Goal: Task Accomplishment & Management: Manage account settings

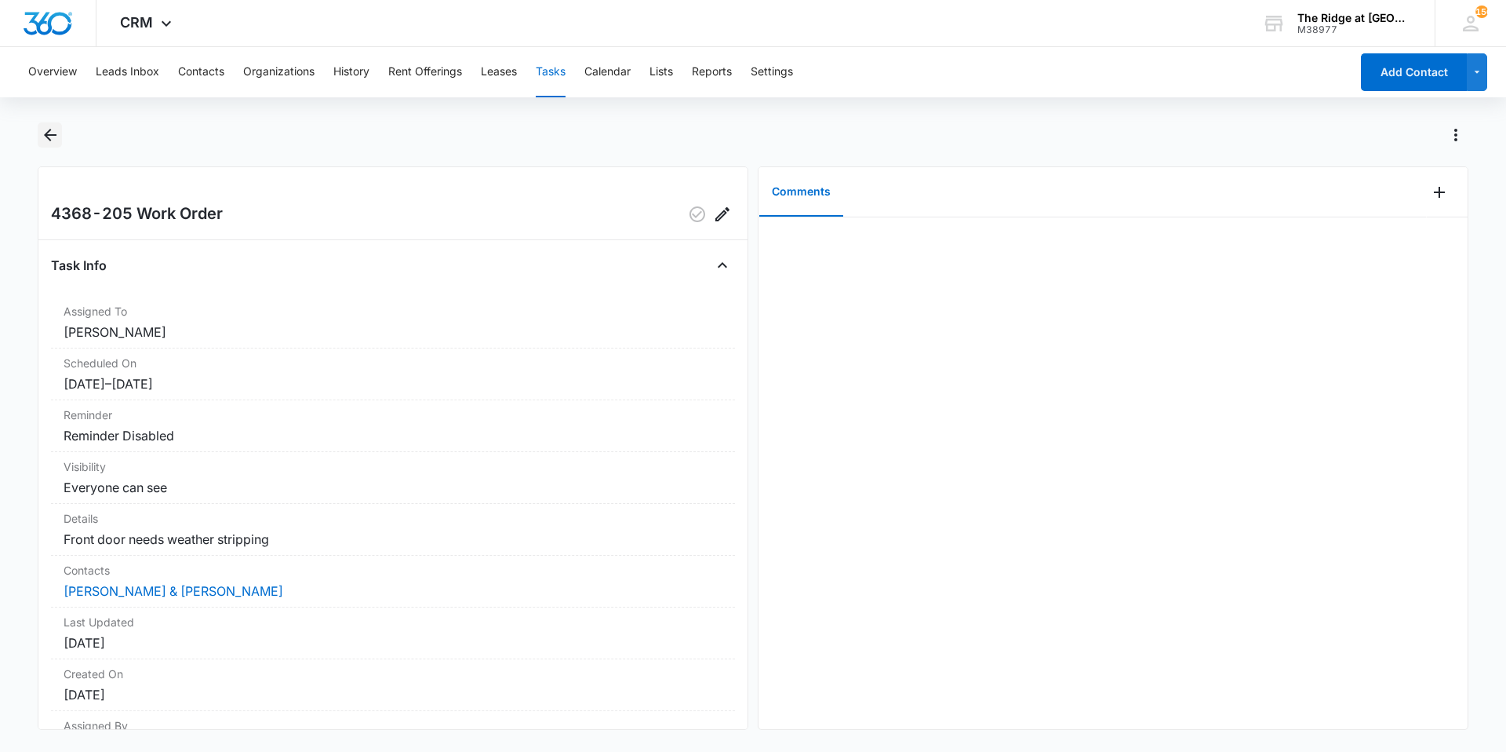
click at [45, 143] on icon "Back" at bounding box center [50, 135] width 19 height 19
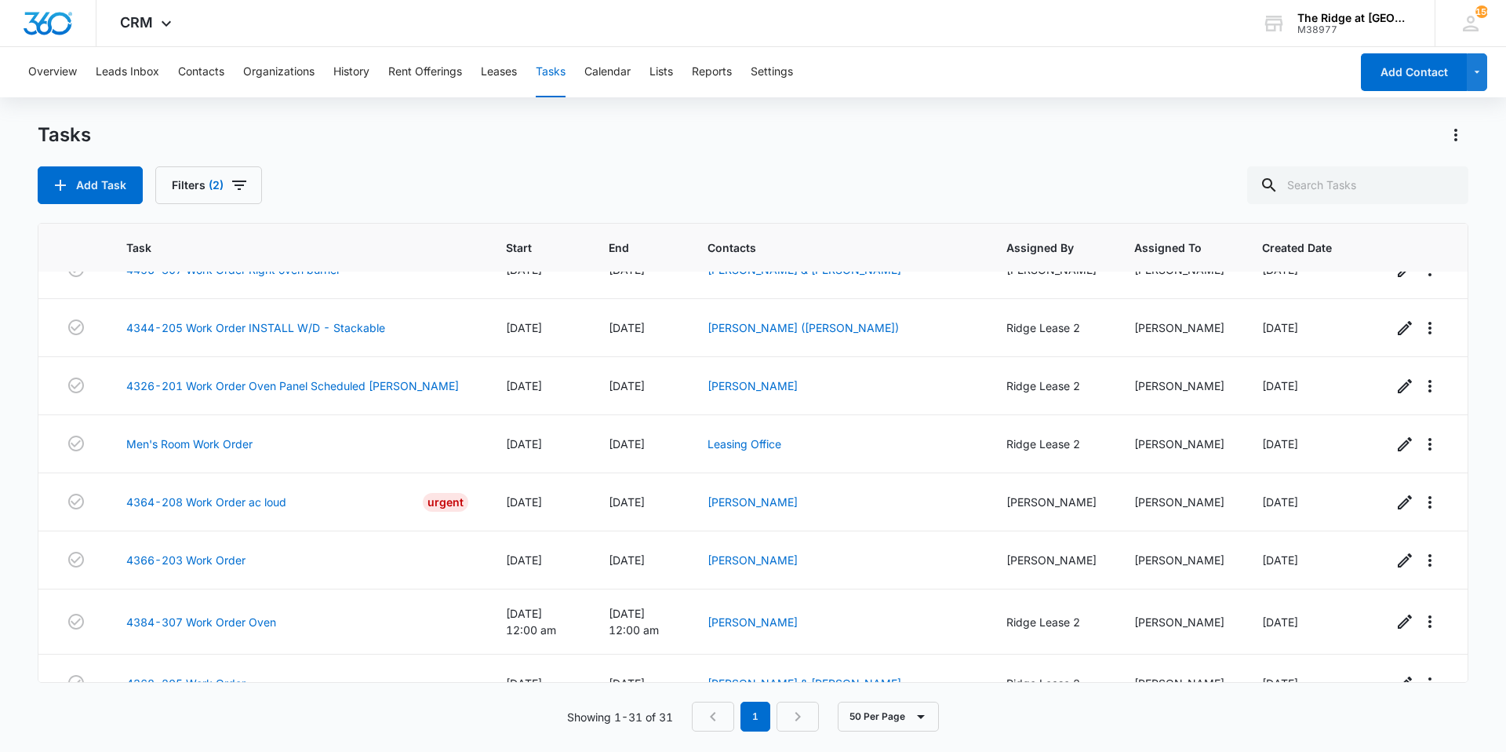
scroll to position [1396, 0]
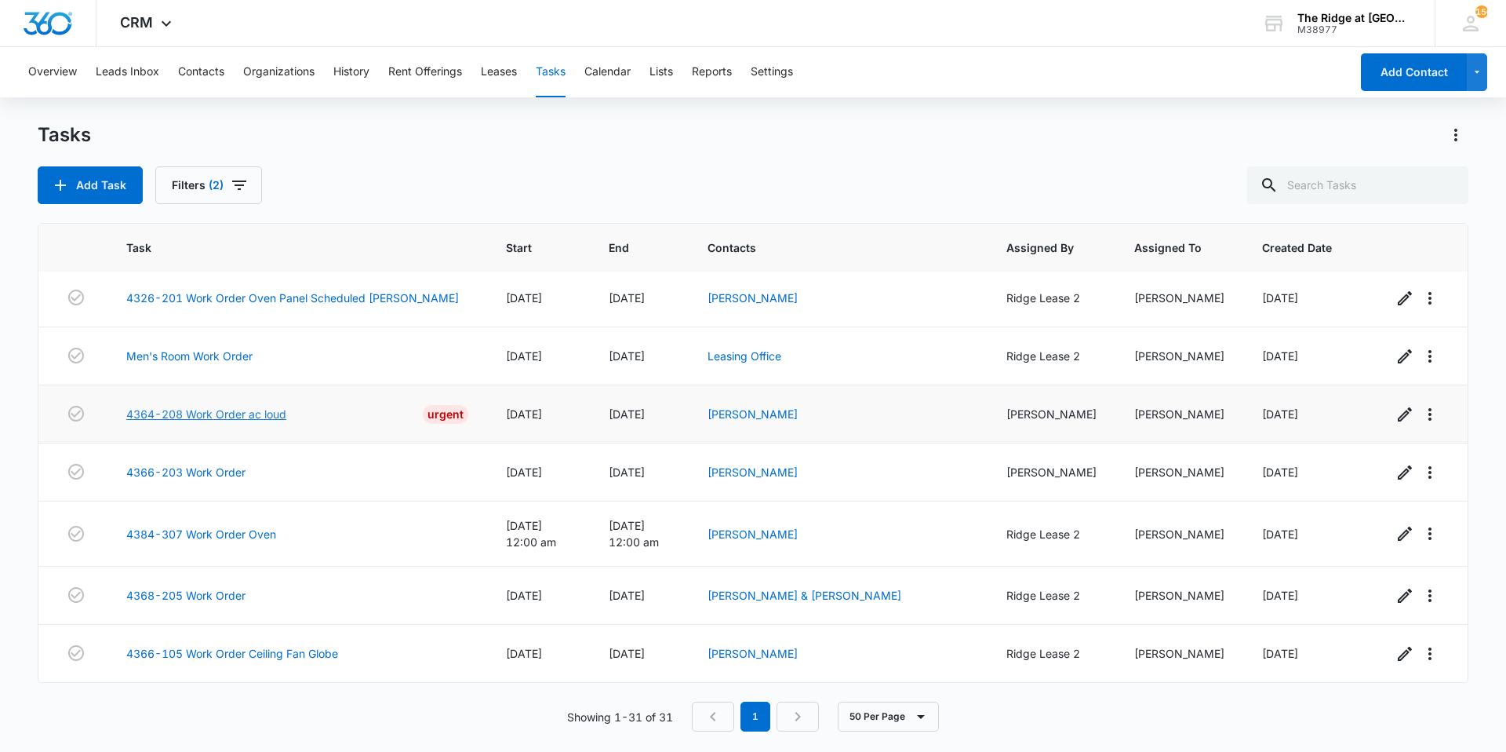
click at [280, 413] on link "4364-208 Work Order ac loud" at bounding box center [206, 414] width 160 height 16
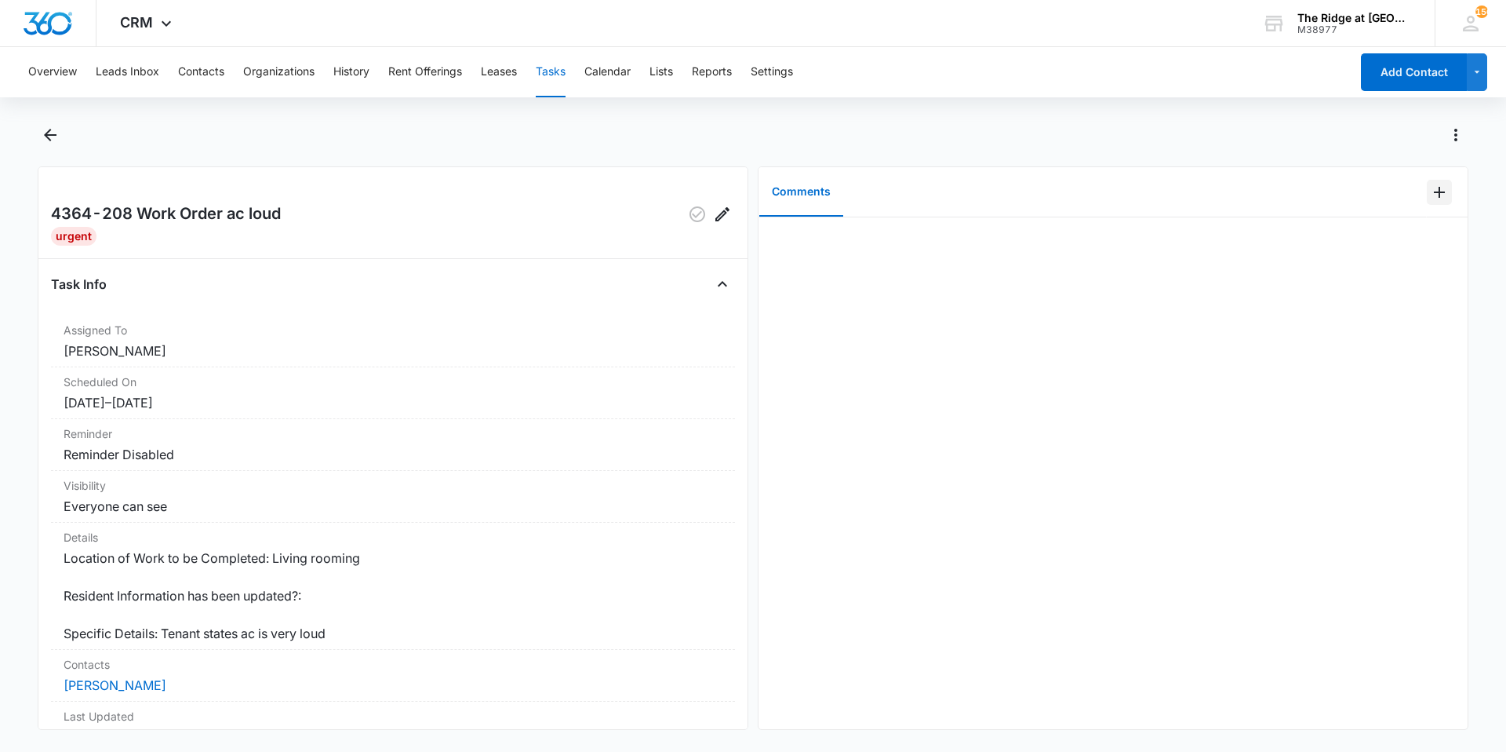
click at [1430, 201] on icon "Add Comment" at bounding box center [1439, 192] width 19 height 19
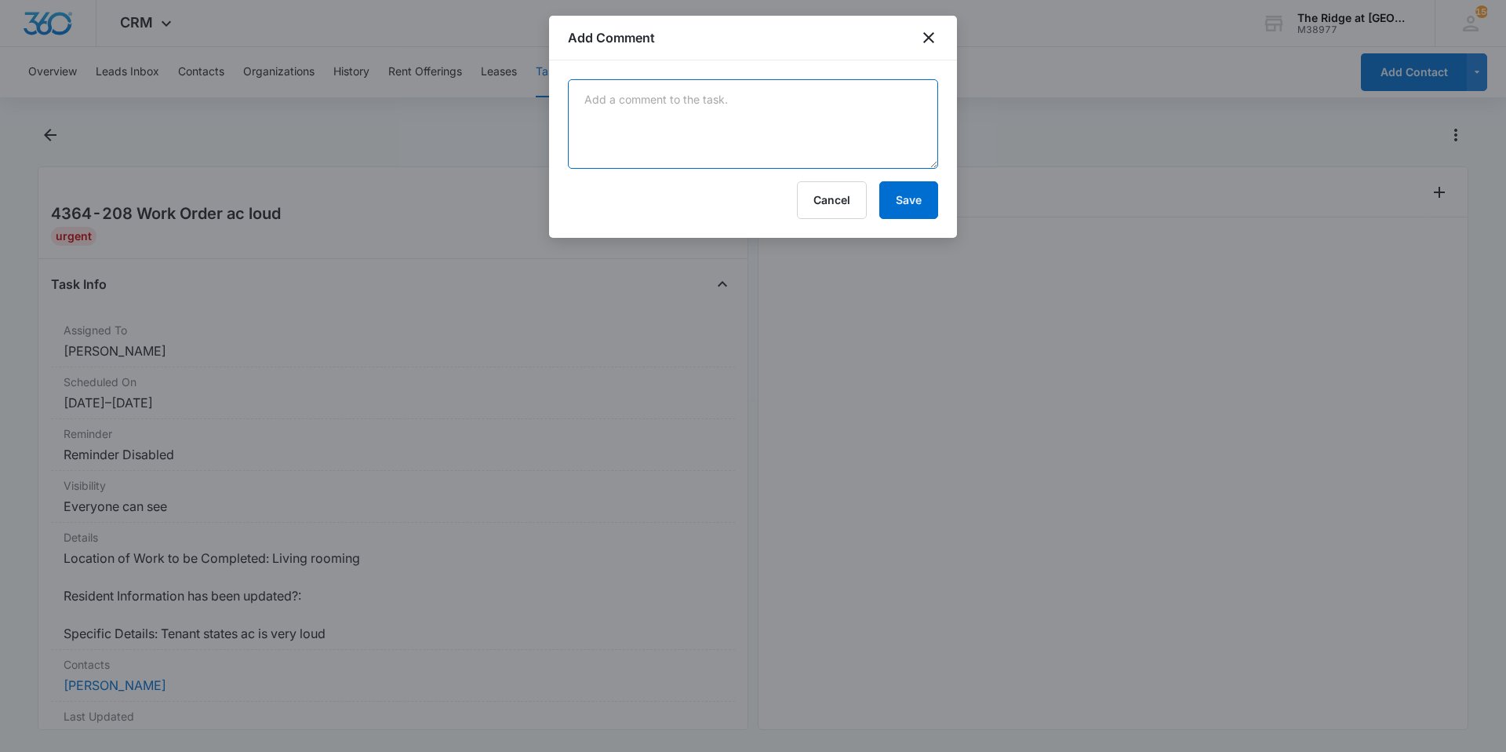
click at [781, 155] on textarea at bounding box center [753, 123] width 370 height 89
type textarea "S"
type textarea "Really loud squirrel fan that needs more adjusting Scheduled Rocky Mountain Mec…"
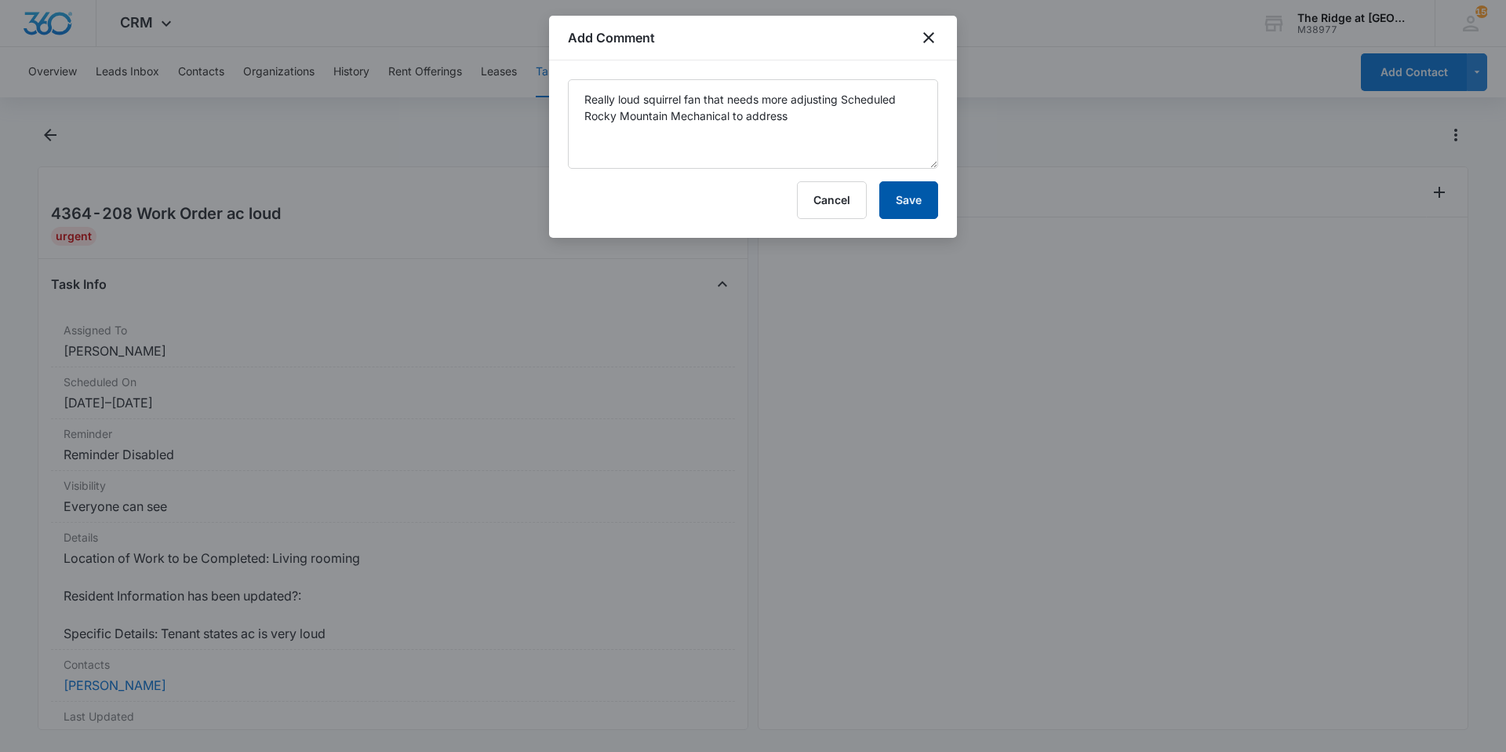
click at [898, 182] on button "Save" at bounding box center [908, 200] width 59 height 38
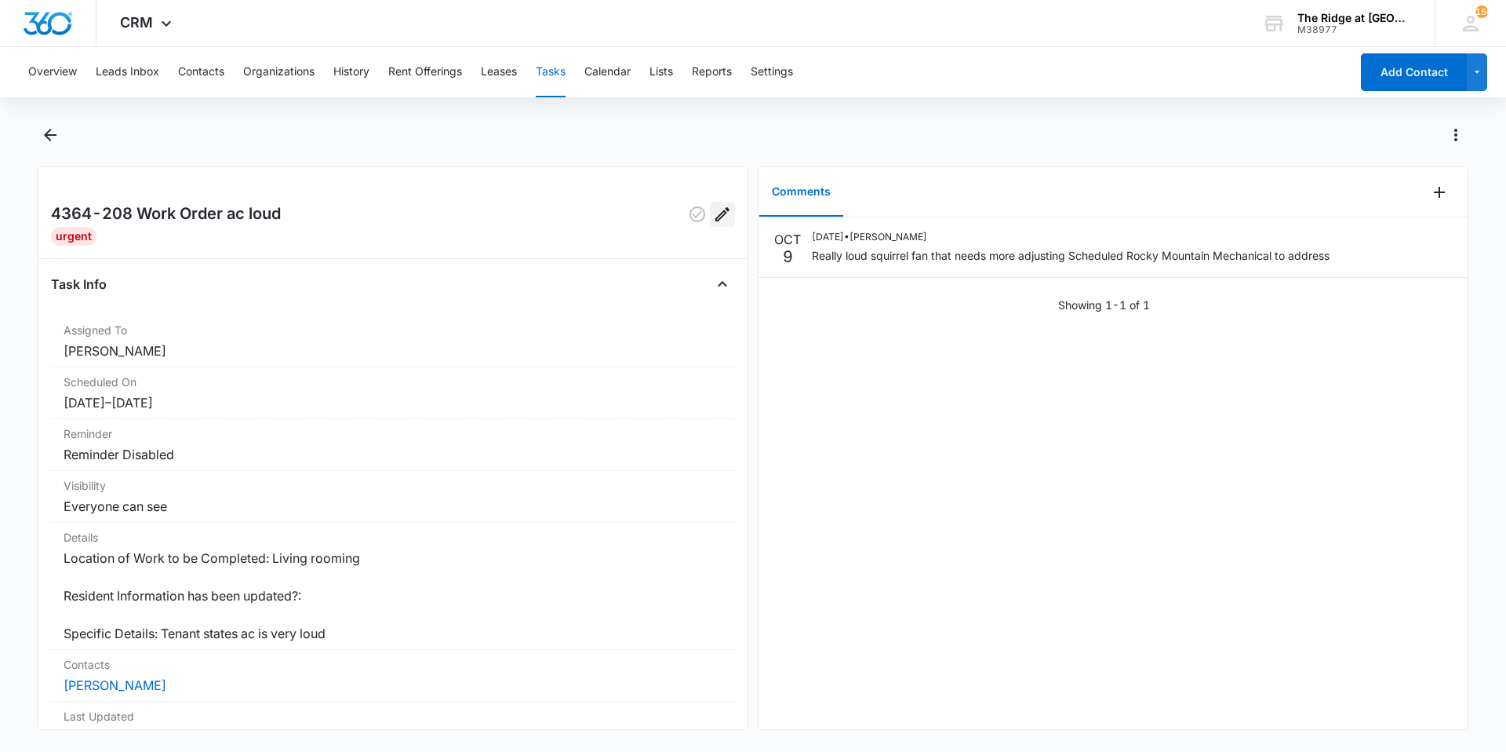
click at [714, 218] on icon "Edit" at bounding box center [722, 214] width 19 height 19
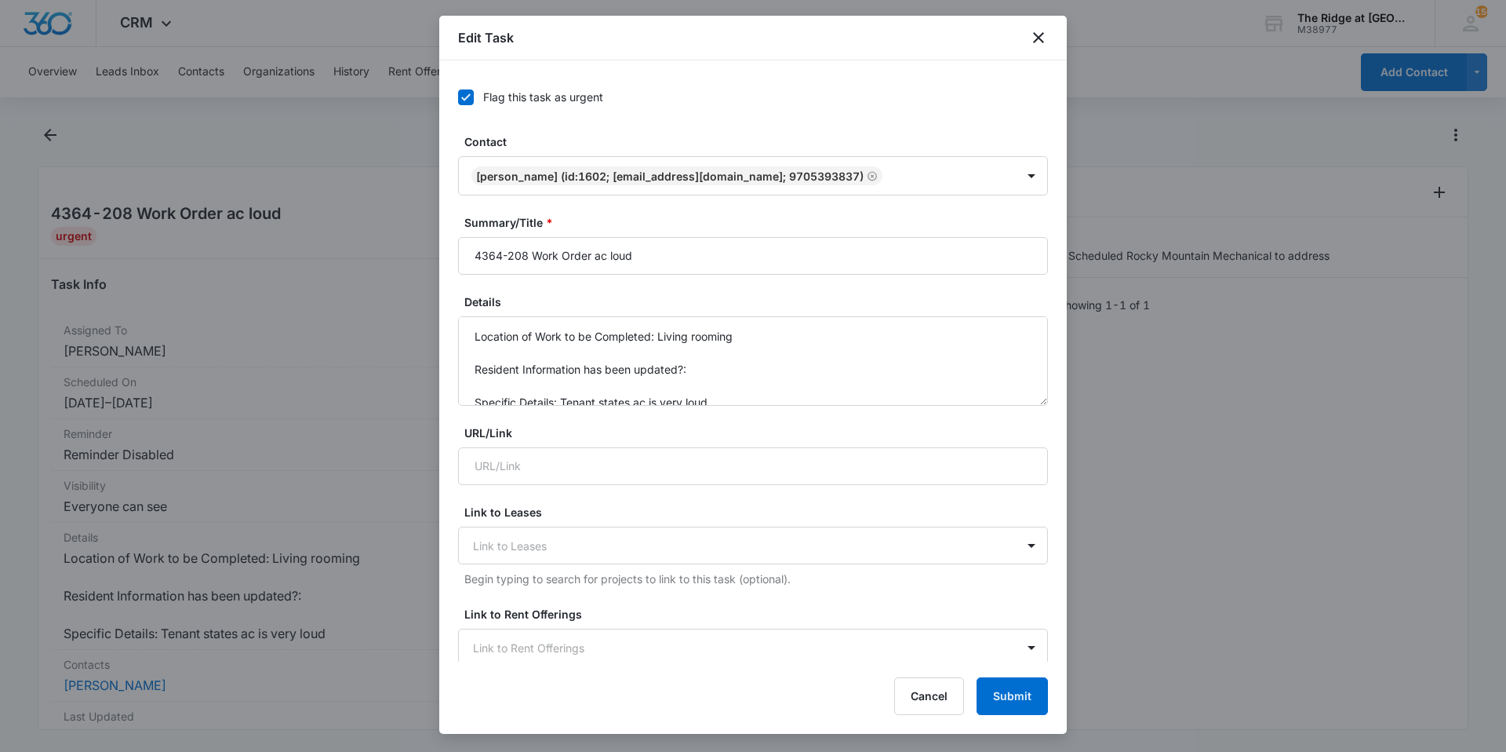
click at [465, 85] on div "Flag this task as urgent" at bounding box center [753, 96] width 590 height 35
click at [467, 100] on icon at bounding box center [466, 97] width 14 height 14
click at [458, 97] on input "Flag this task as urgent" at bounding box center [458, 97] width 0 height 0
click at [769, 256] on input "4364-208 Work Order ac loud" at bounding box center [753, 256] width 590 height 38
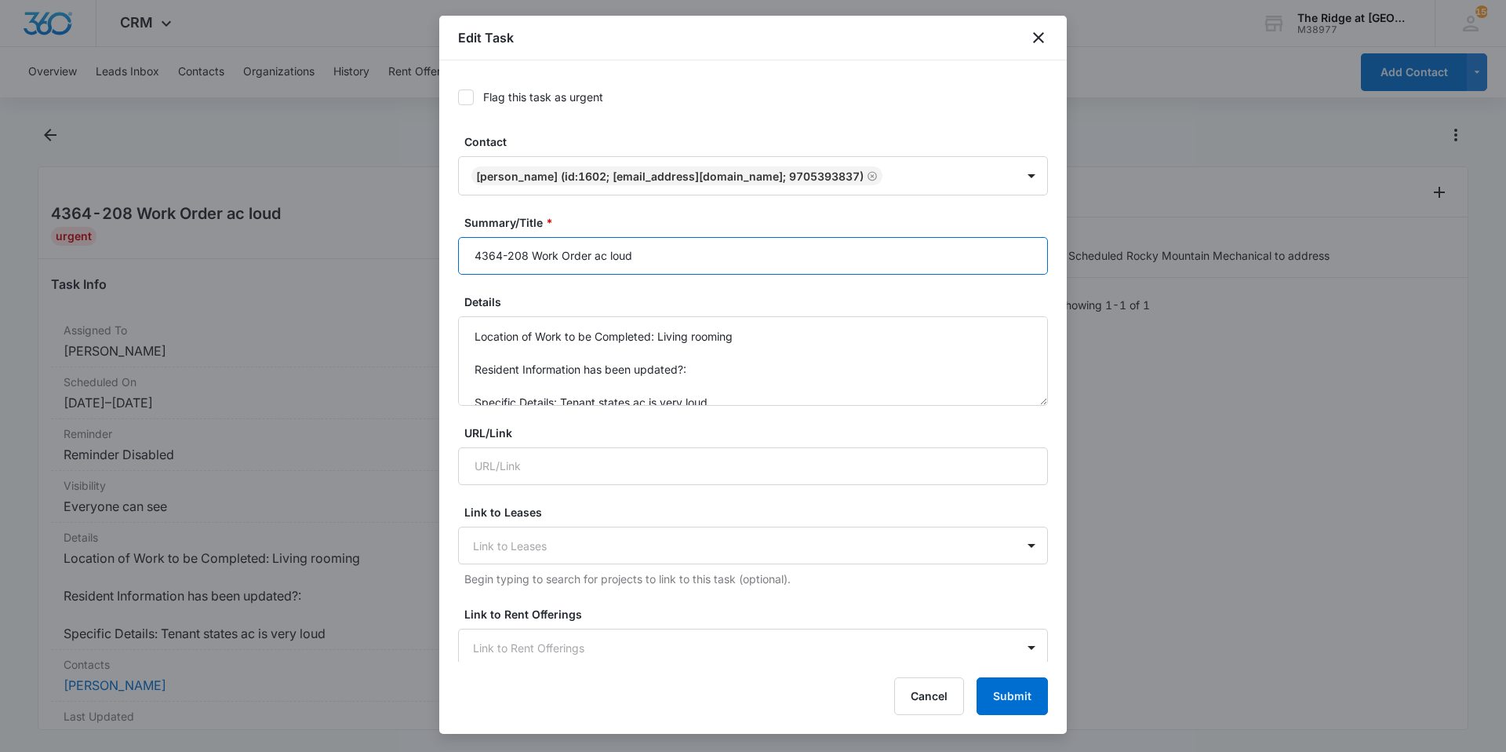
click at [769, 256] on input "4364-208 Work Order ac loud" at bounding box center [753, 256] width 590 height 38
click at [749, 259] on input "4364-208 Work Order ac loud" at bounding box center [753, 256] width 590 height 38
type input "4364-208 Work Order ac loud Scheduled Rocky Mountain Mechanical"
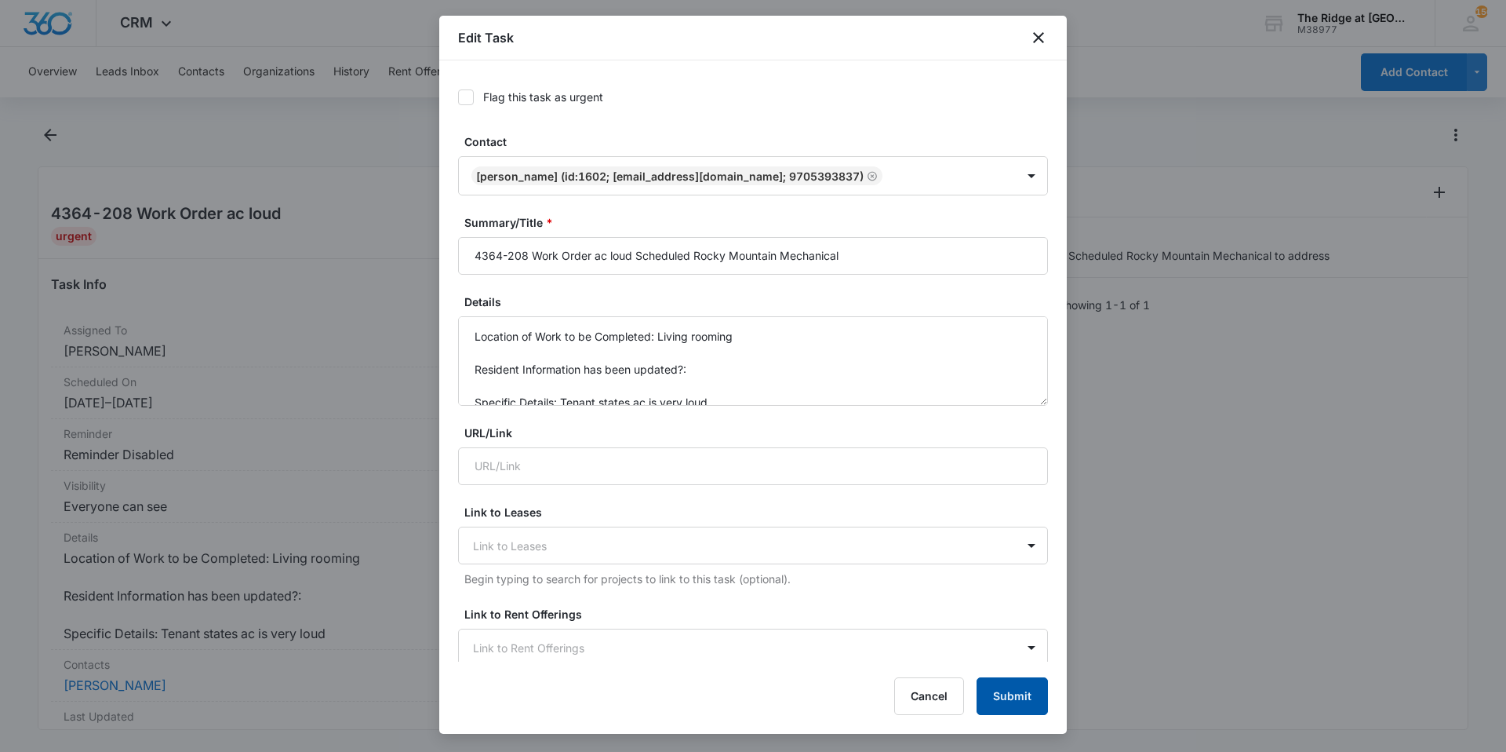
click at [991, 700] on button "Submit" at bounding box center [1012, 696] width 71 height 38
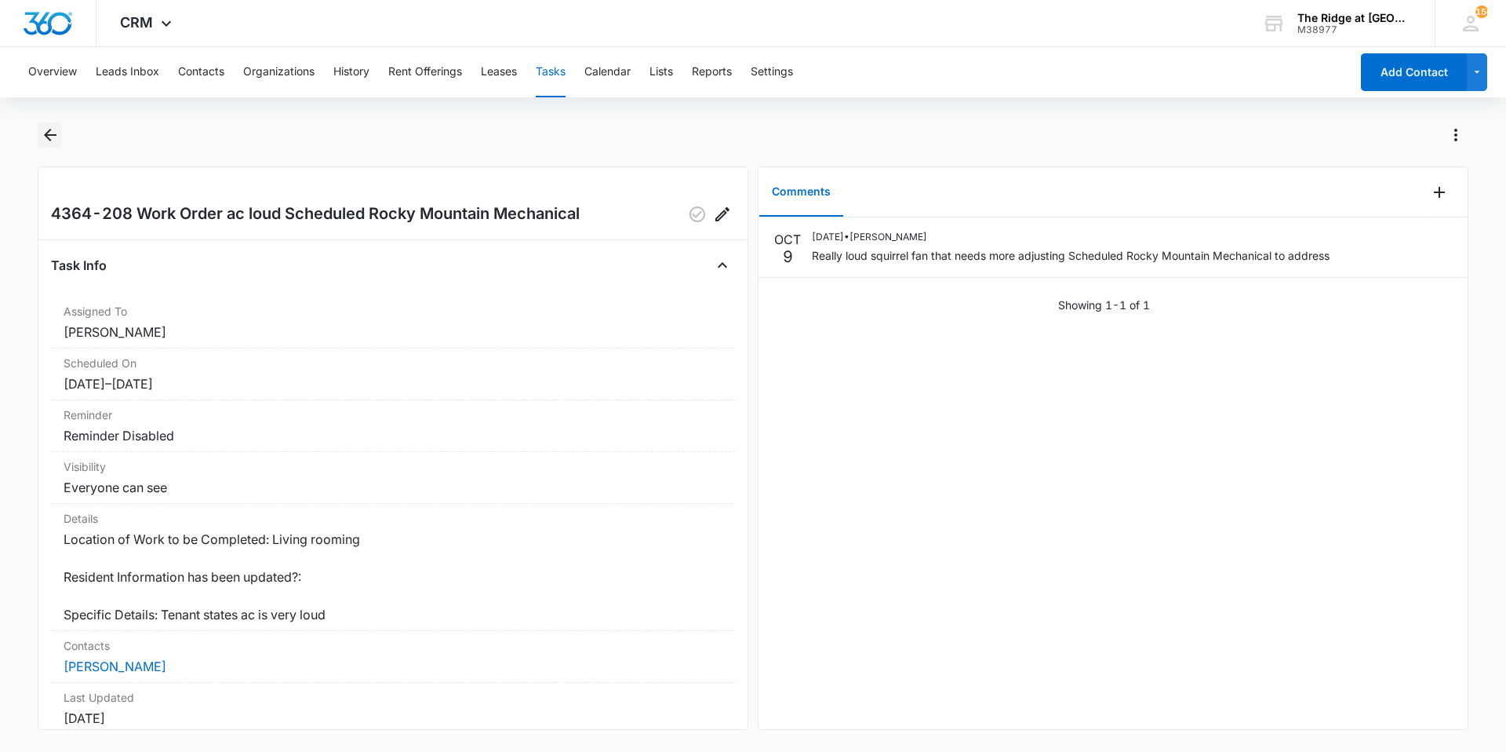
click at [42, 131] on icon "Back" at bounding box center [50, 135] width 19 height 19
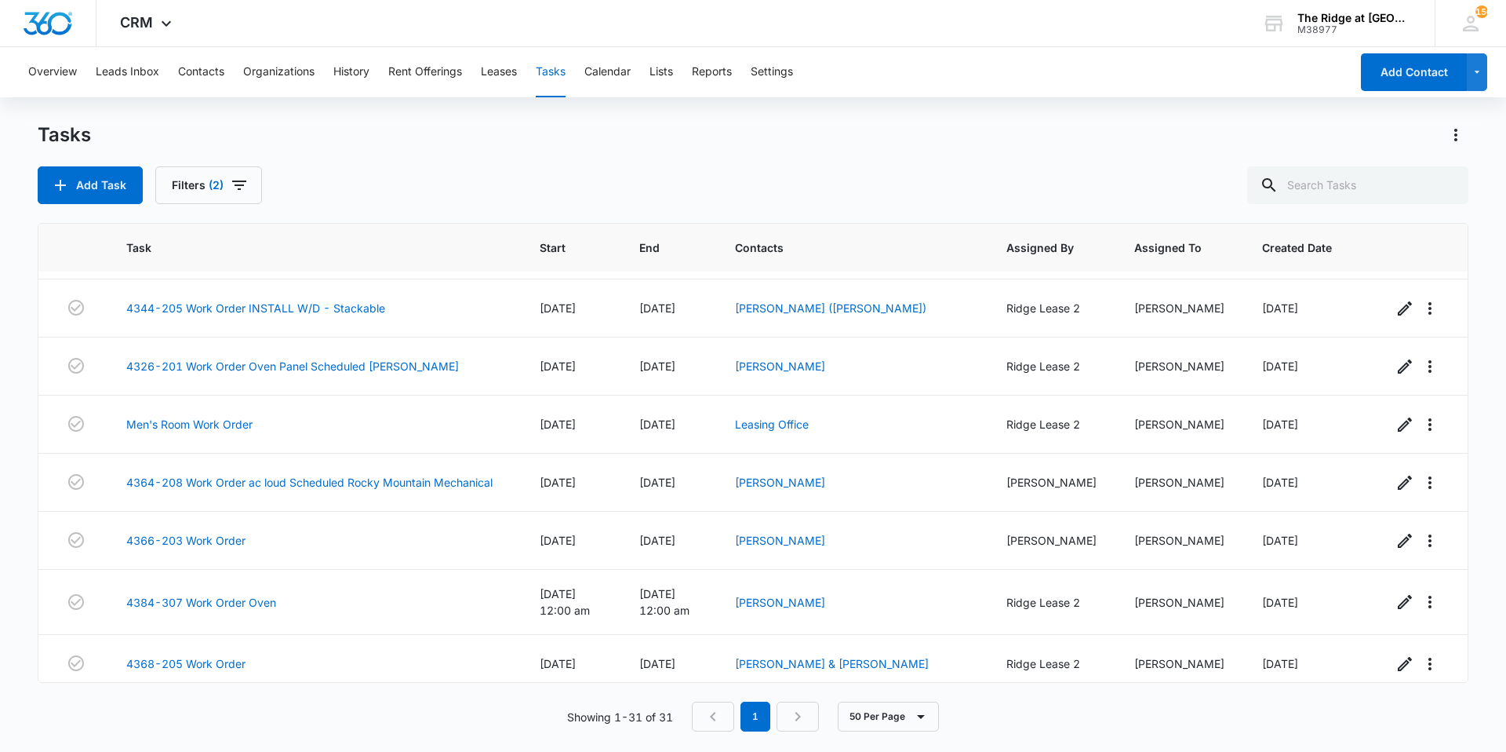
scroll to position [1396, 0]
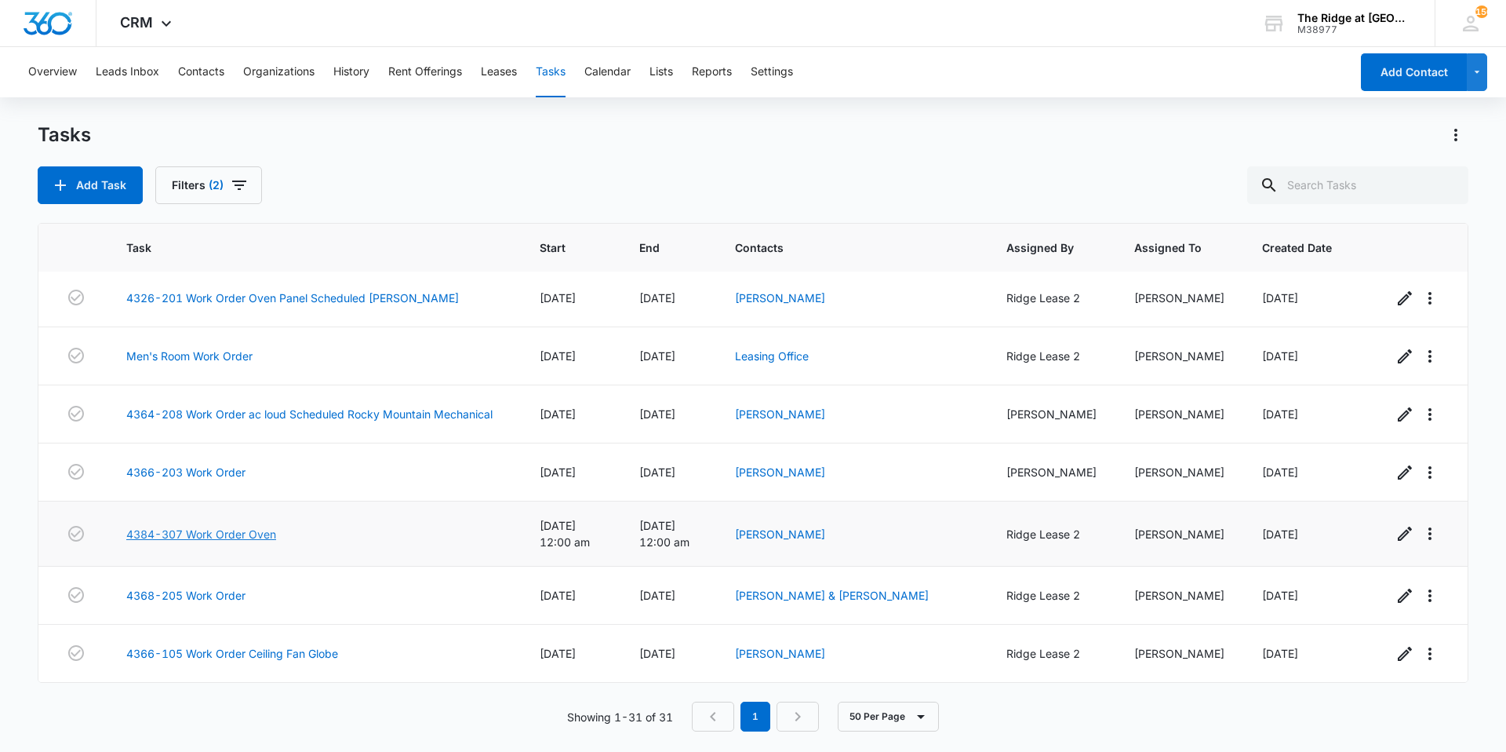
click at [210, 540] on link "4384-307 Work Order Oven" at bounding box center [201, 534] width 150 height 16
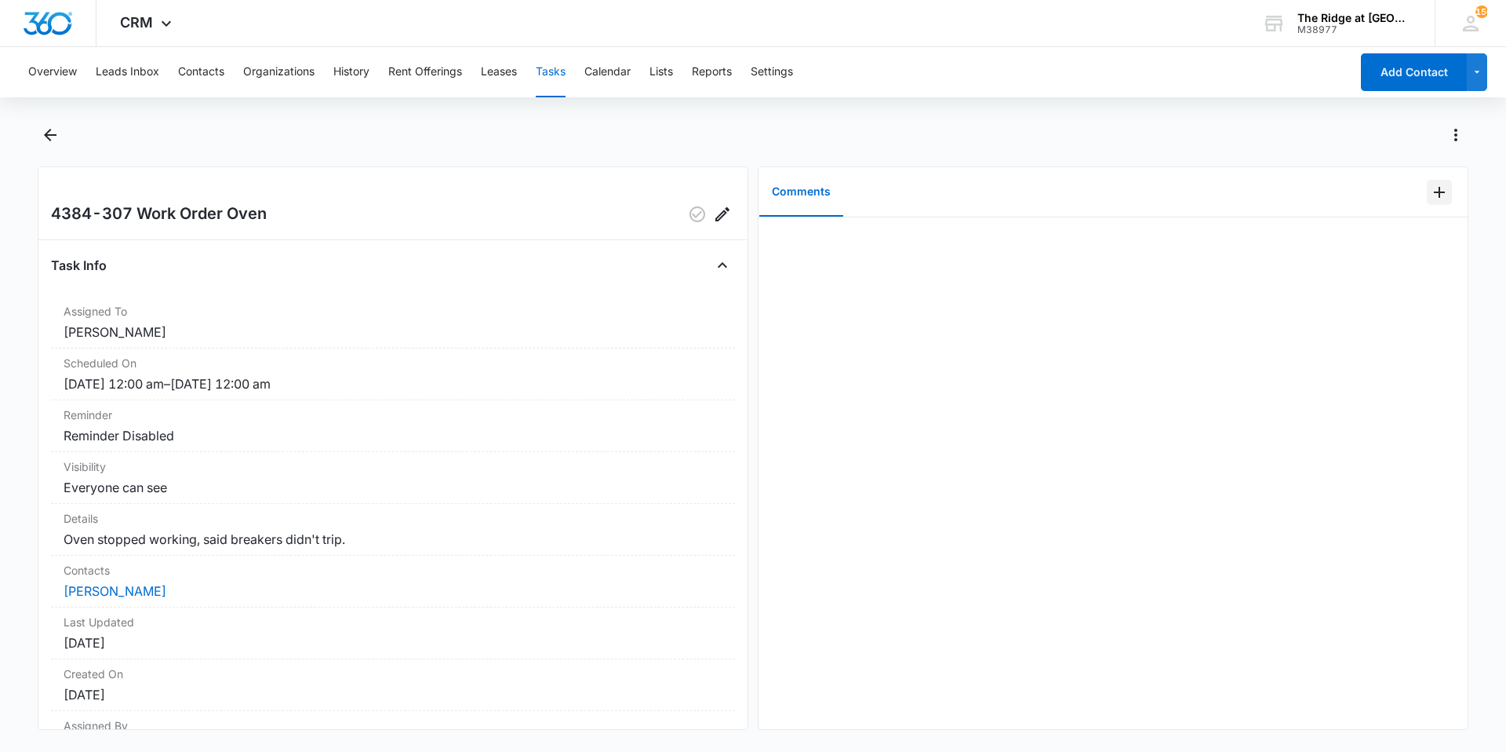
click at [1434, 191] on icon "Add Comment" at bounding box center [1439, 192] width 11 height 11
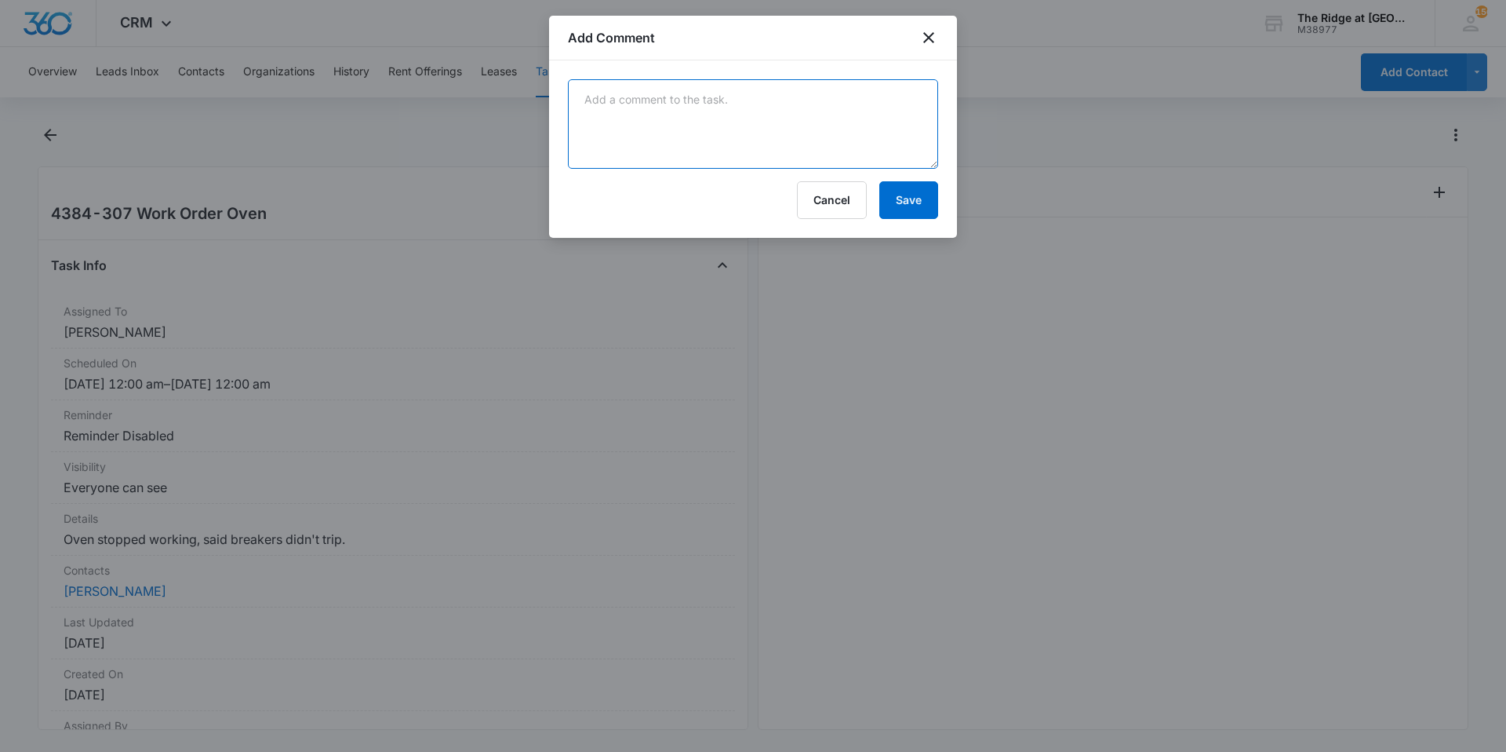
click at [869, 119] on textarea at bounding box center [753, 123] width 370 height 89
type textarea "breaker tripped did oven reset trick"
click at [922, 206] on button "Save" at bounding box center [908, 200] width 59 height 38
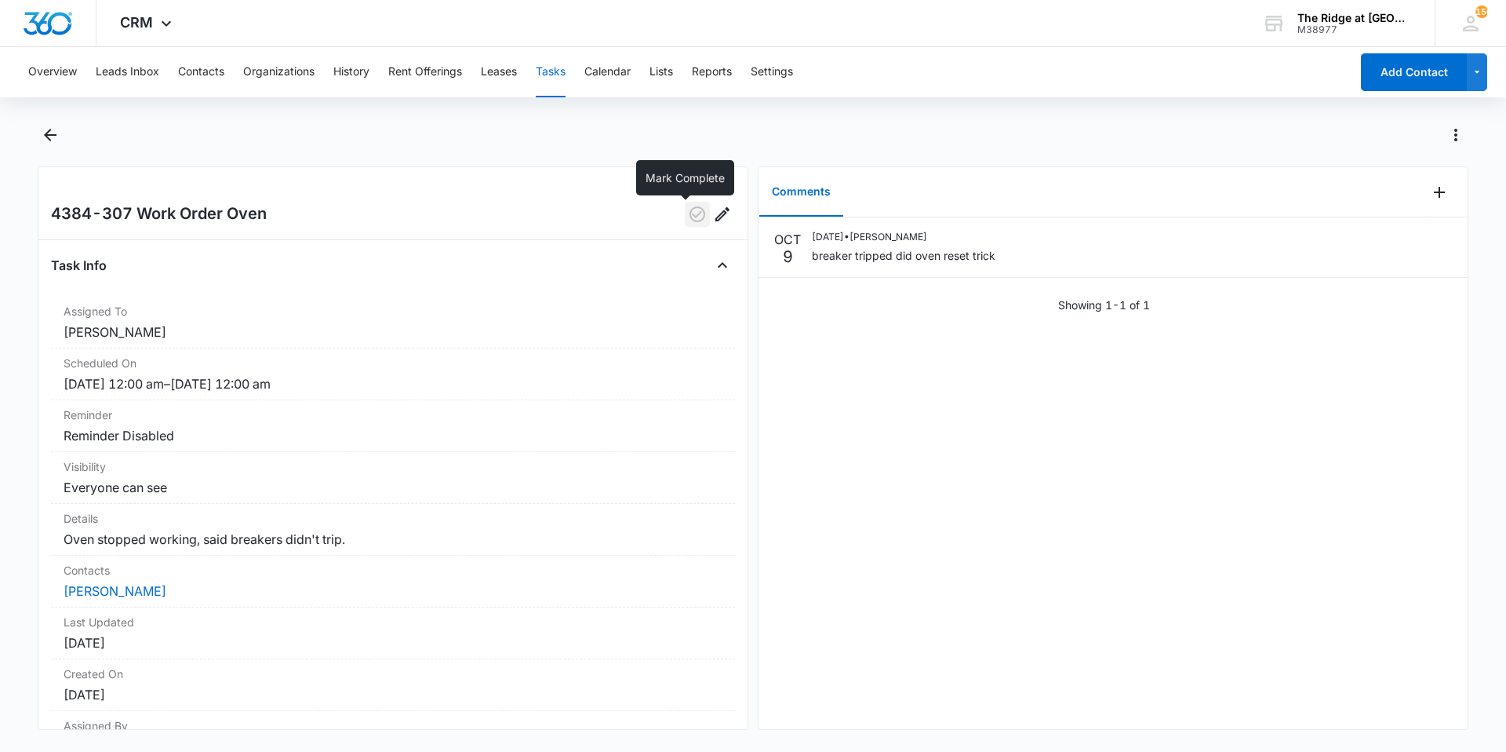
click at [687, 224] on button "button" at bounding box center [697, 214] width 25 height 25
click at [45, 145] on button "Back" at bounding box center [50, 134] width 24 height 25
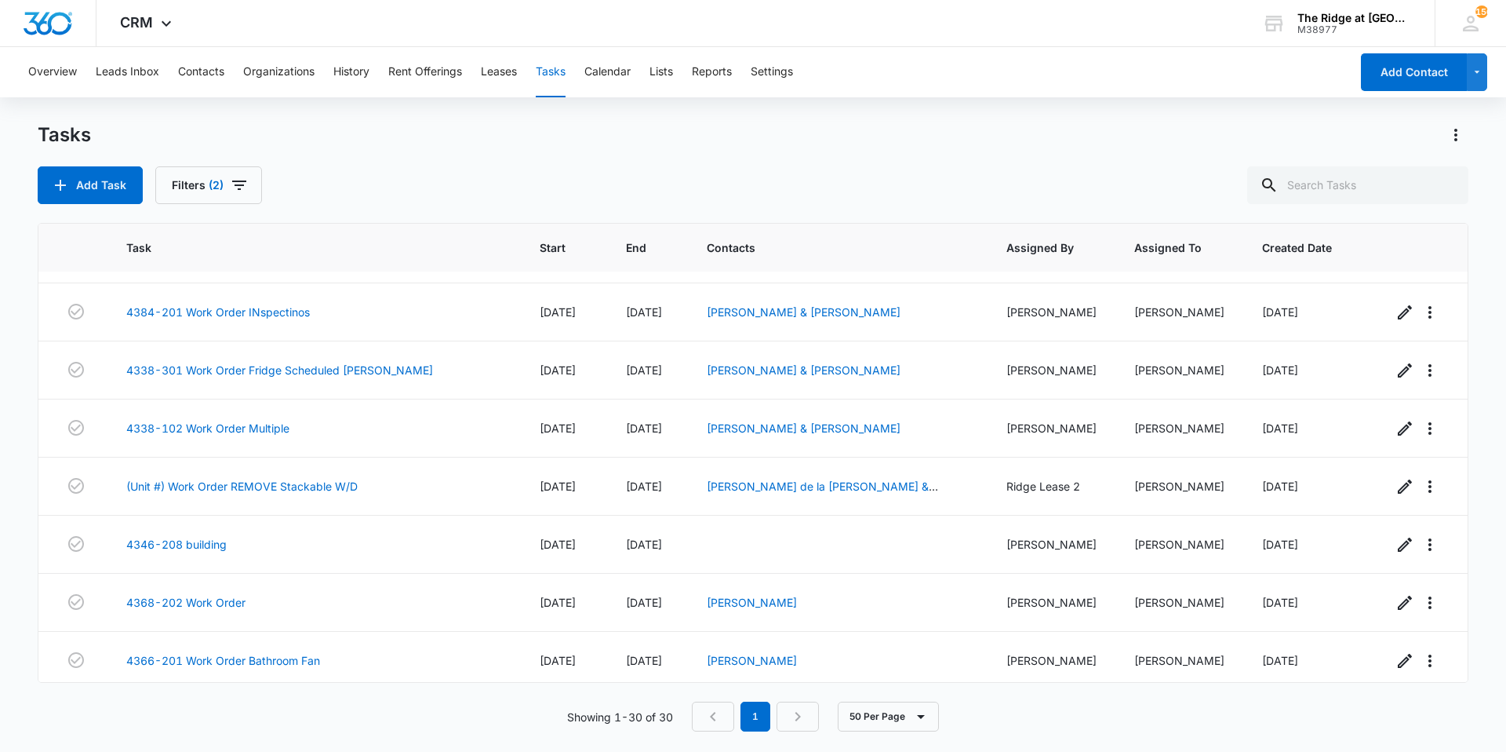
scroll to position [1331, 0]
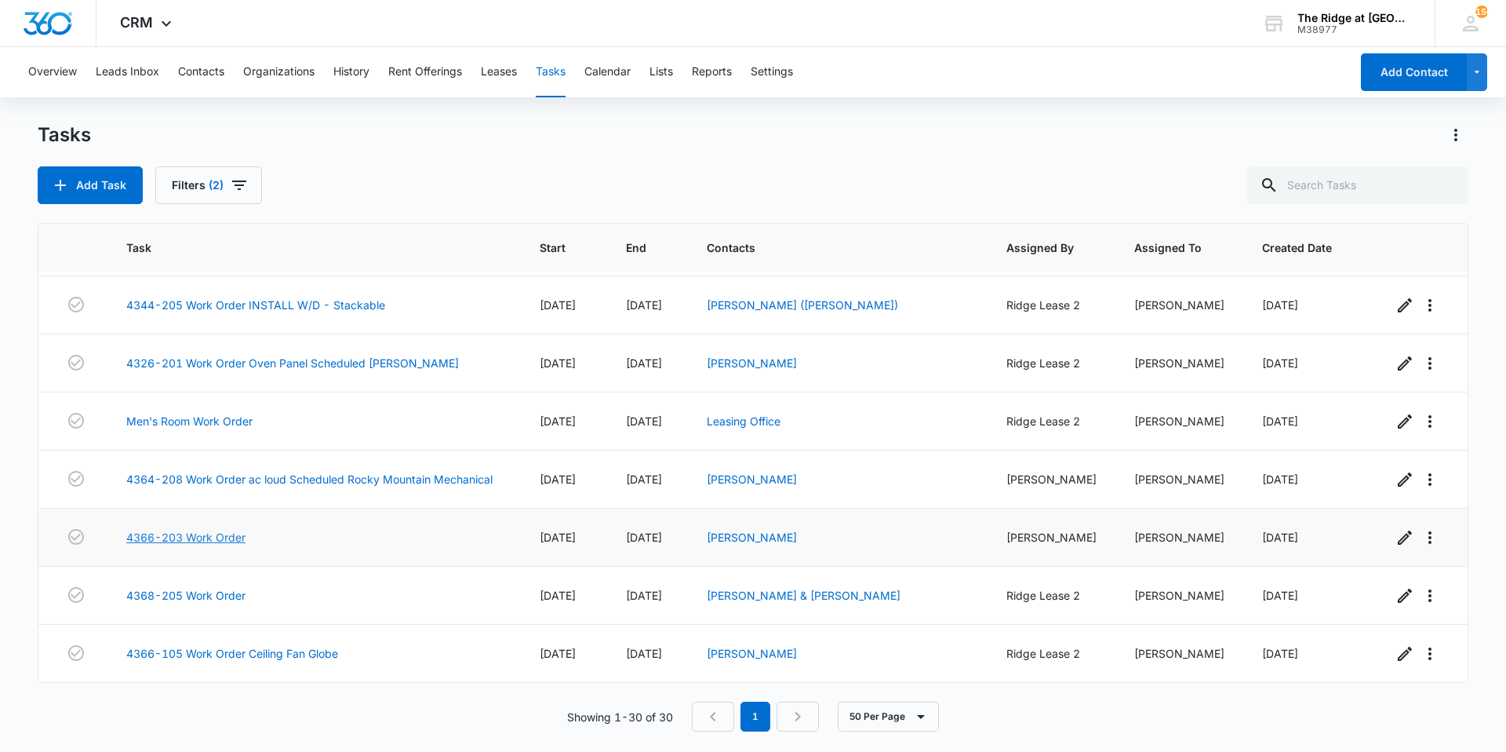
click at [176, 534] on link "4366-203 Work Order" at bounding box center [185, 537] width 119 height 16
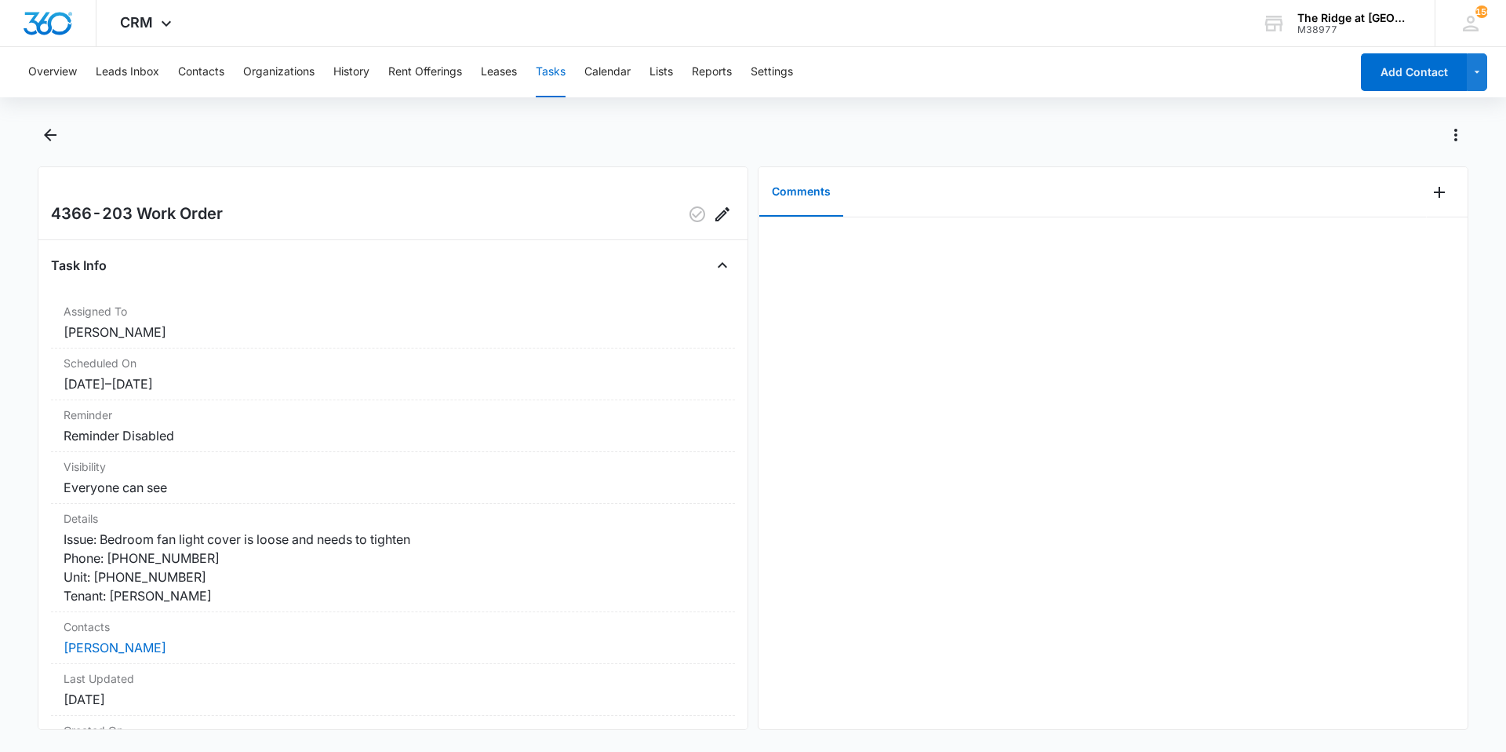
click at [1411, 186] on div "Comments" at bounding box center [1093, 192] width 668 height 50
click at [1446, 198] on div at bounding box center [1447, 192] width 41 height 50
click at [1432, 195] on icon "Add Comment" at bounding box center [1439, 192] width 19 height 19
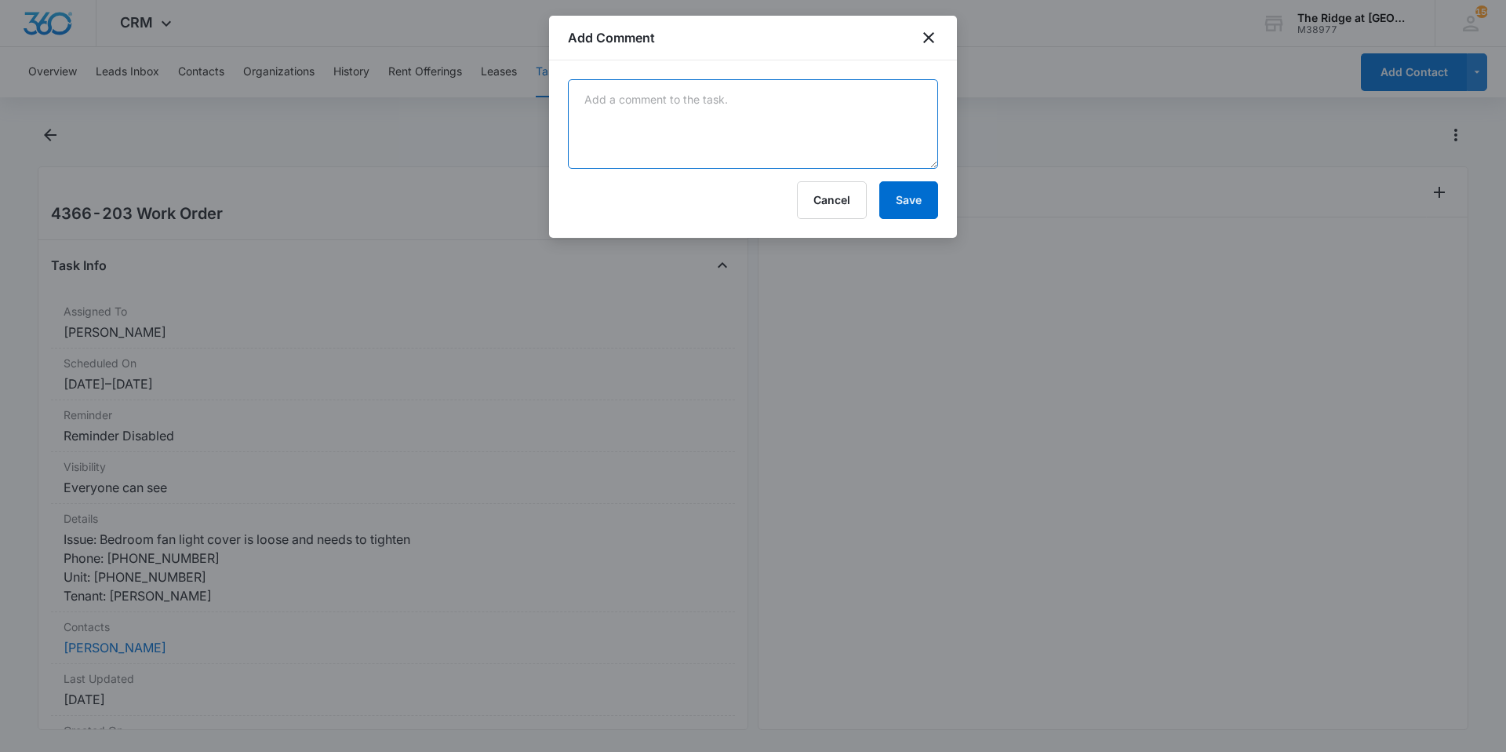
click at [761, 111] on textarea at bounding box center [753, 123] width 370 height 89
type textarea "tightened ceiling fan bowl"
click at [901, 193] on button "Save" at bounding box center [908, 200] width 59 height 38
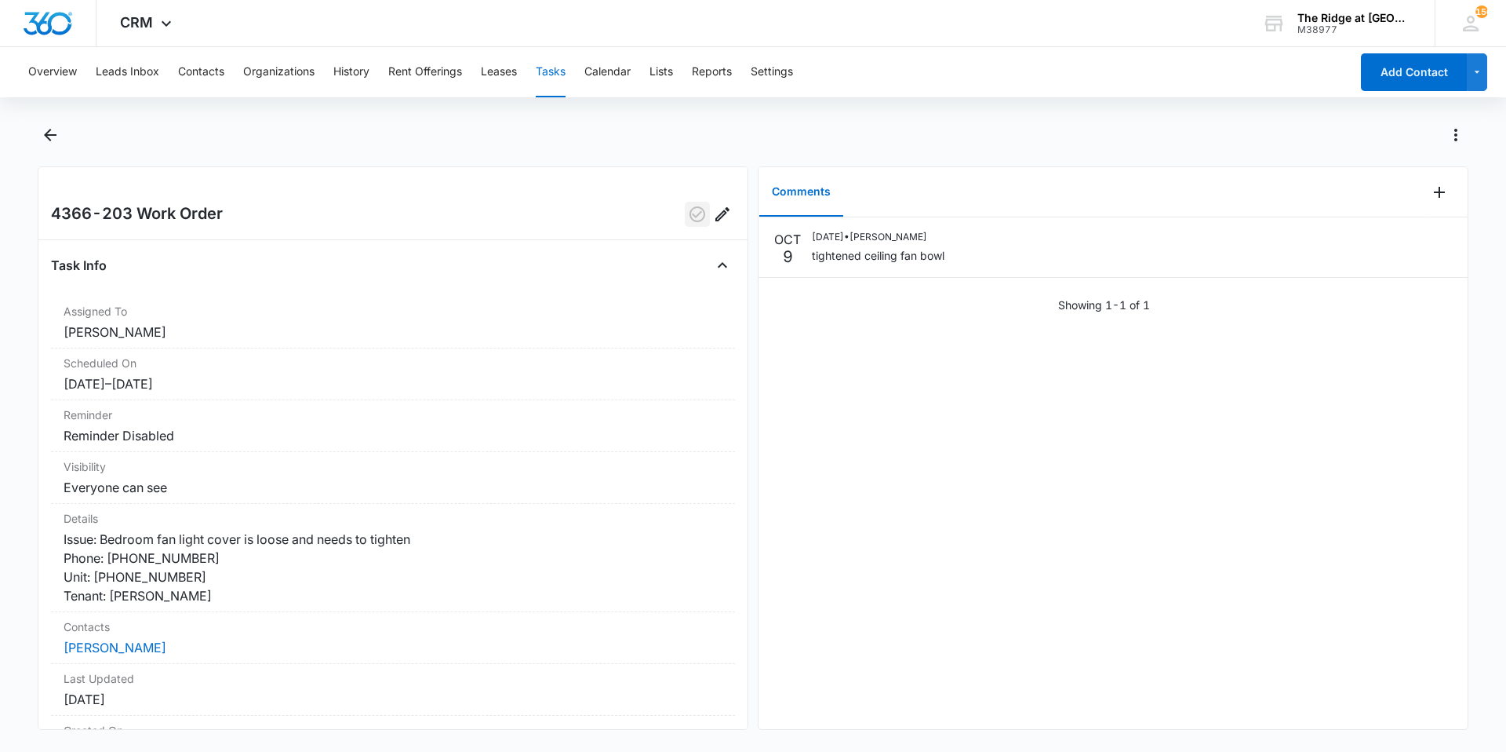
click at [688, 222] on icon "button" at bounding box center [697, 214] width 19 height 19
click at [48, 134] on icon "Back" at bounding box center [50, 135] width 13 height 13
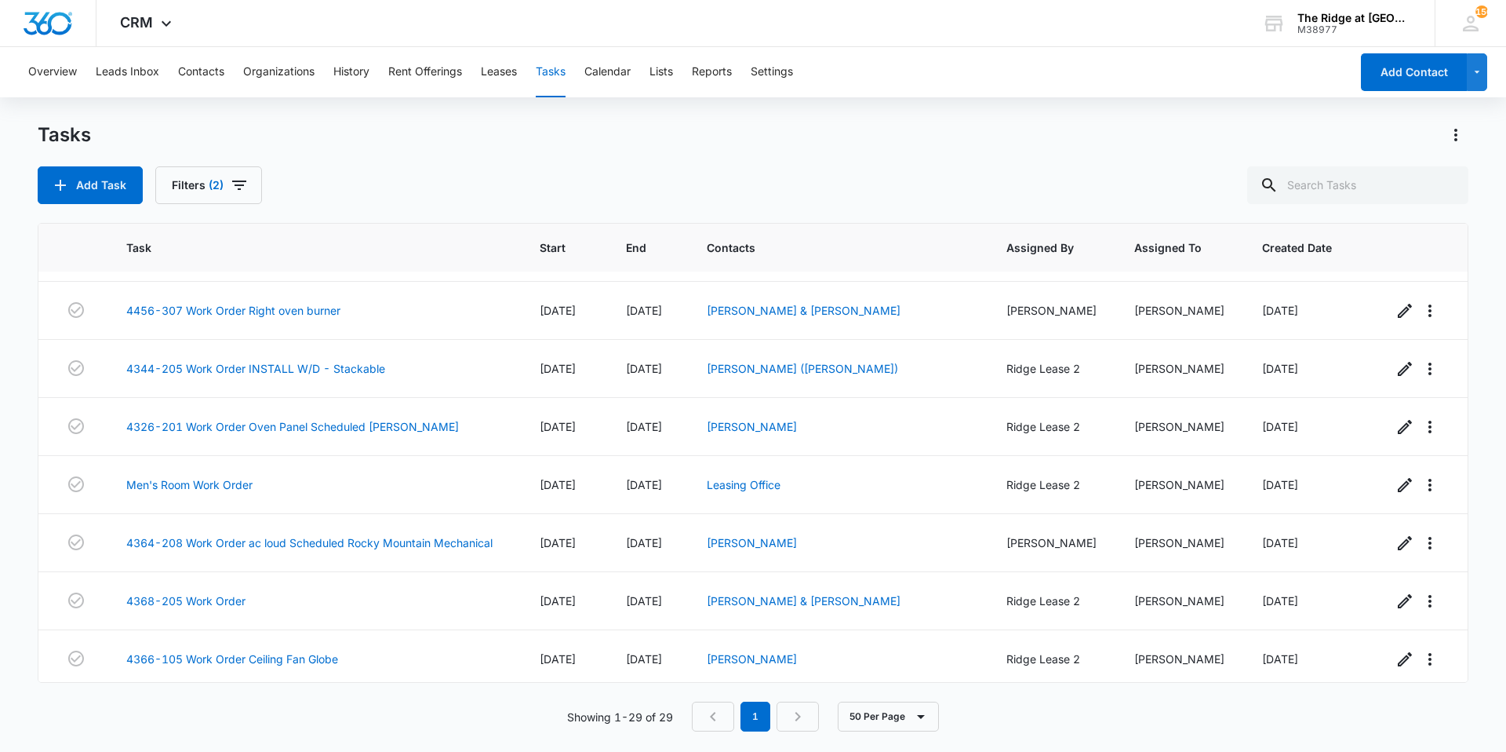
scroll to position [1273, 0]
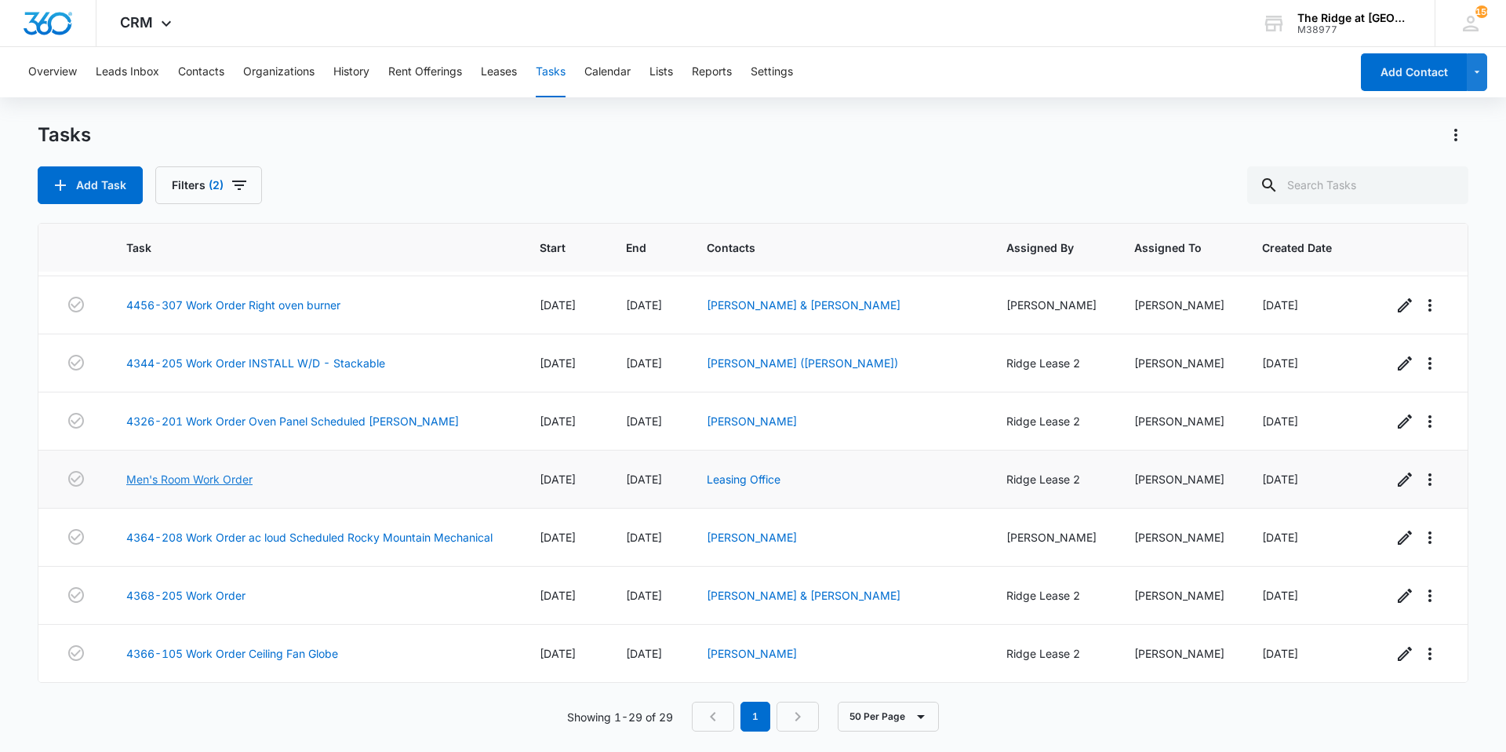
click at [210, 472] on link "Men's Room Work Order" at bounding box center [189, 479] width 126 height 16
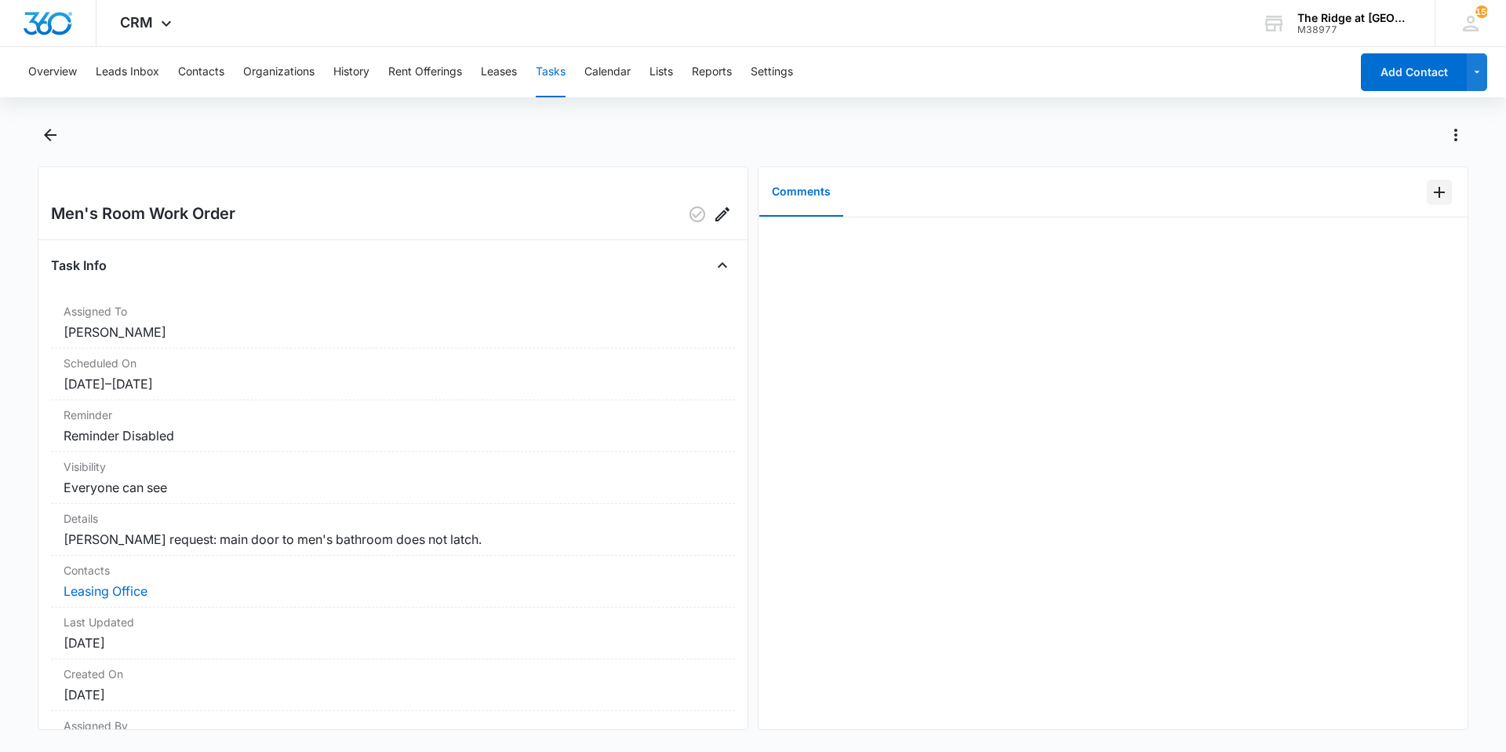
click at [1430, 191] on icon "Add Comment" at bounding box center [1439, 192] width 19 height 19
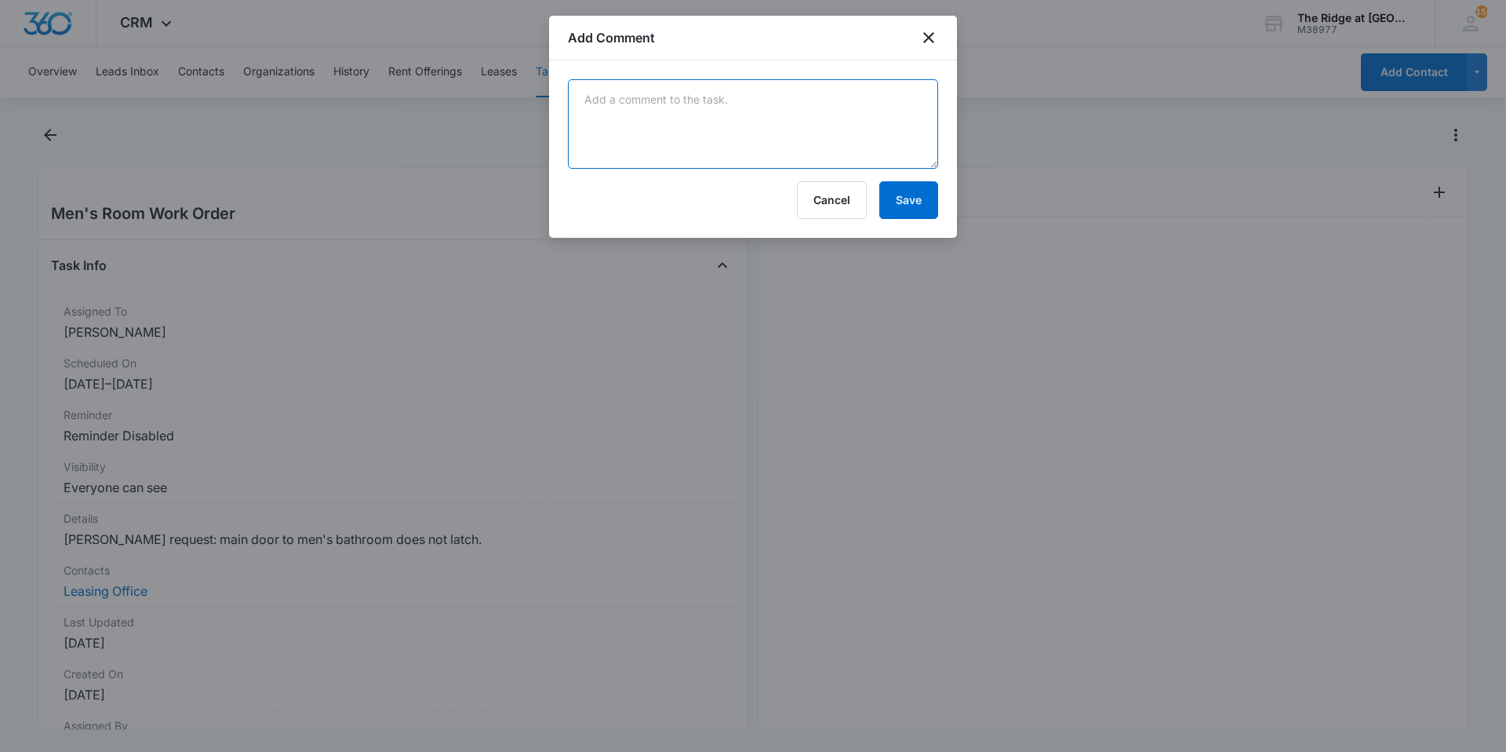
click at [759, 153] on textarea at bounding box center [753, 123] width 370 height 89
type textarea "Fixed mens bathroom door latching"
click at [896, 185] on button "Save" at bounding box center [908, 200] width 59 height 38
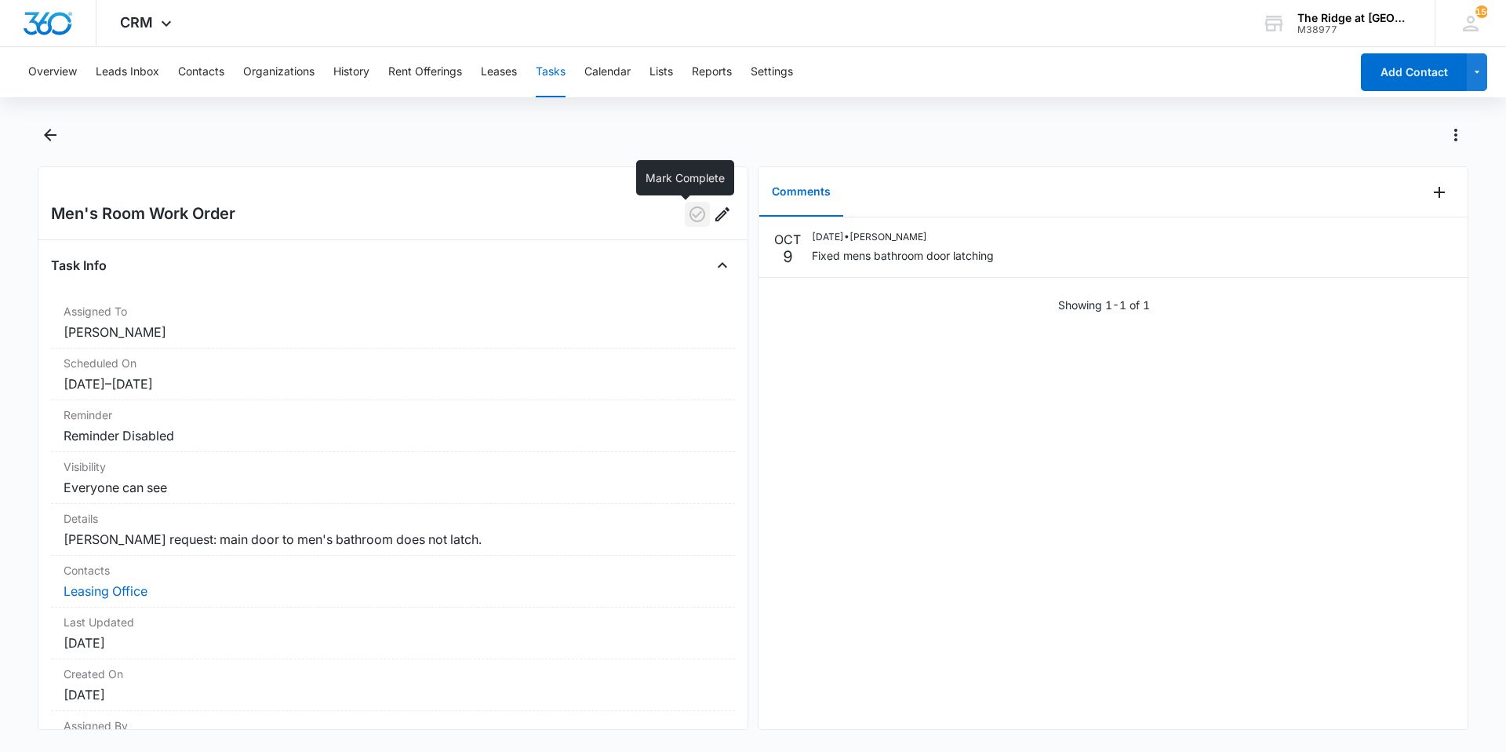
click at [688, 215] on icon "button" at bounding box center [697, 214] width 19 height 19
click at [63, 124] on div at bounding box center [753, 144] width 1431 height 44
click at [60, 125] on div at bounding box center [753, 144] width 1431 height 44
click at [54, 129] on icon "Back" at bounding box center [50, 135] width 19 height 19
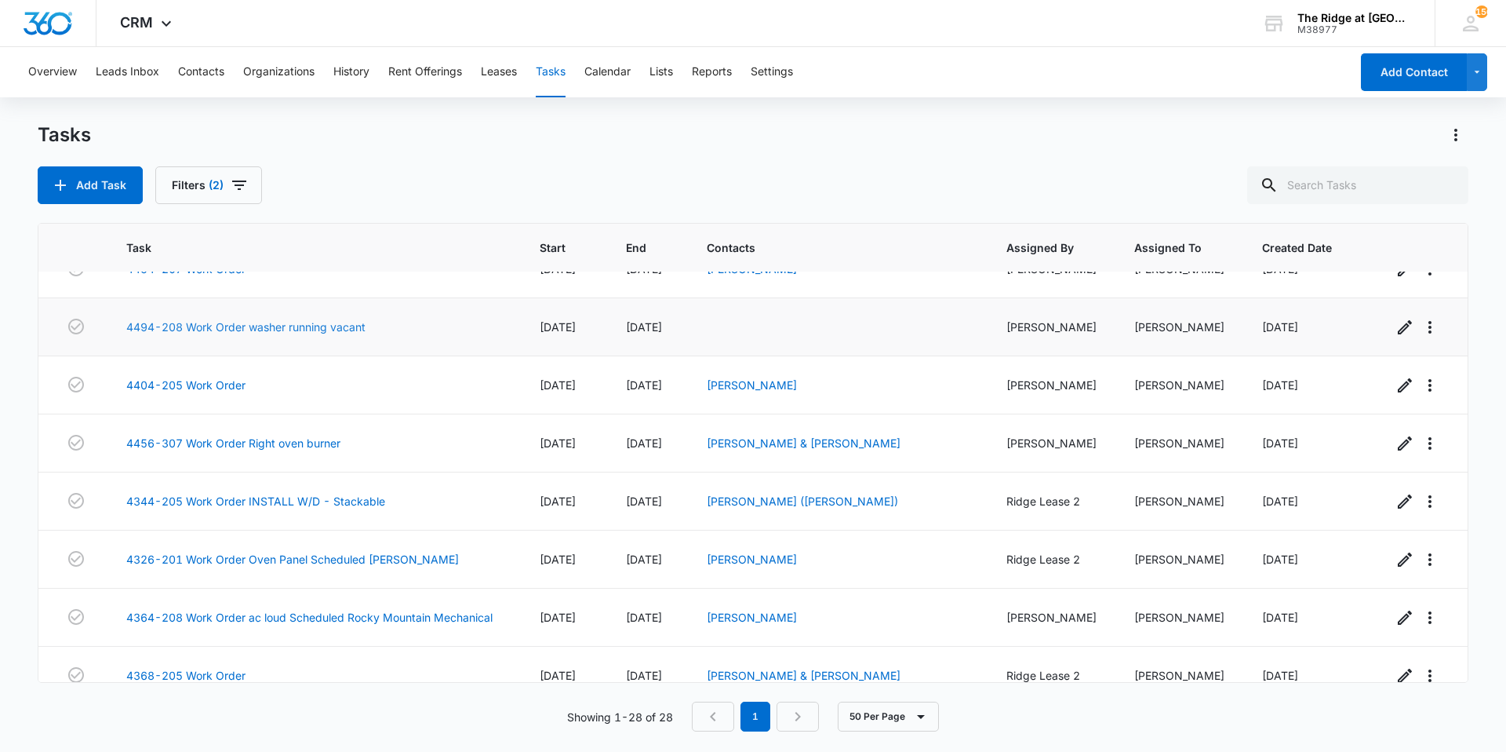
scroll to position [1215, 0]
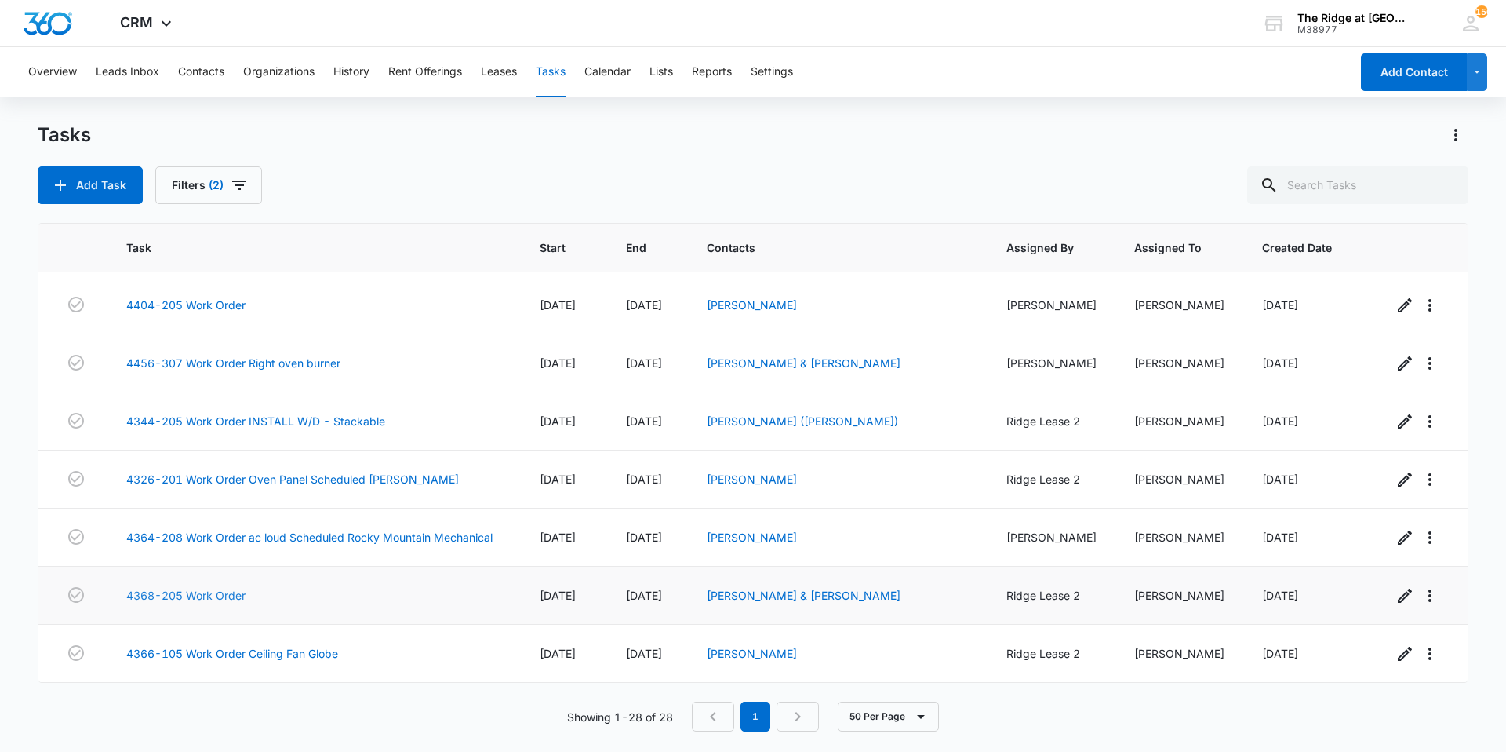
click at [191, 599] on link "4368-205 Work Order" at bounding box center [185, 595] width 119 height 16
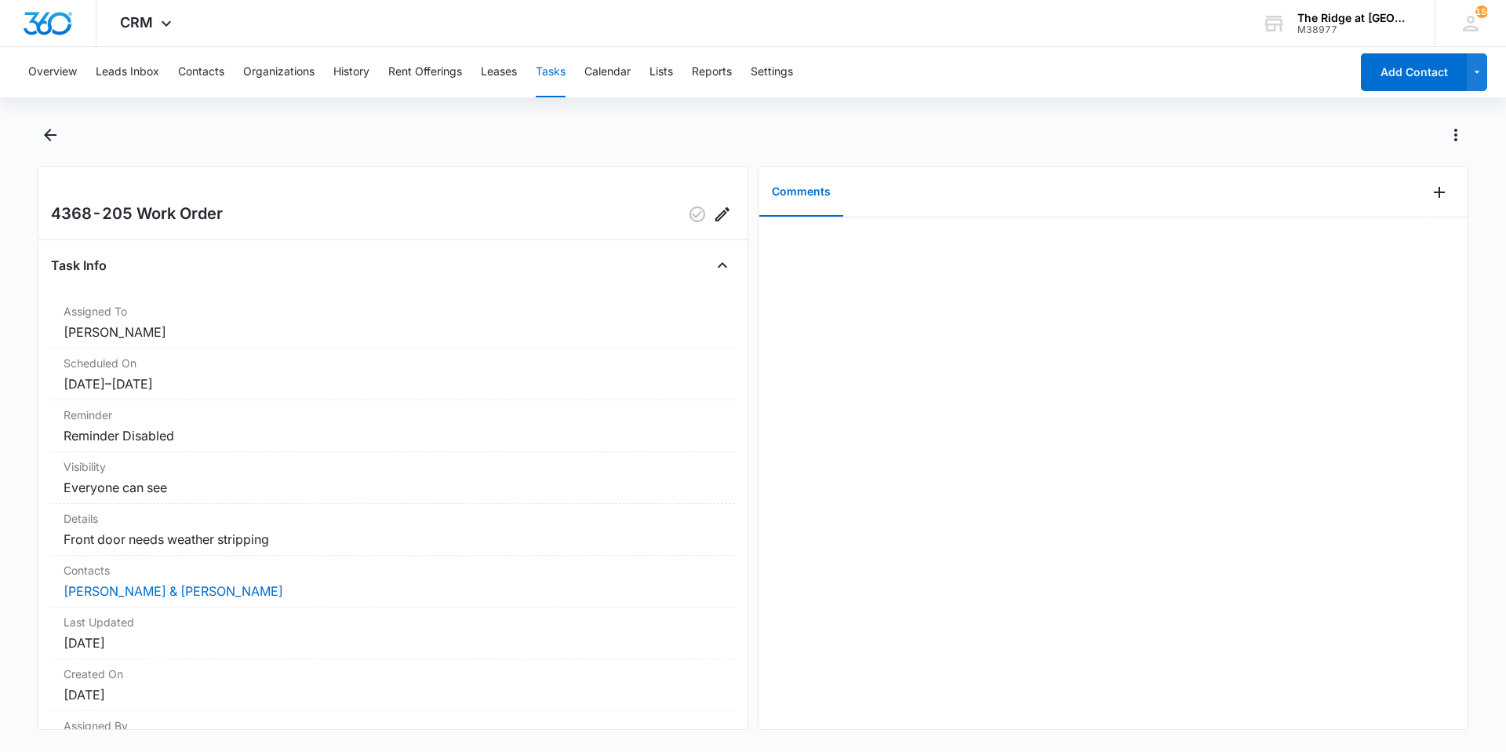
click at [1441, 198] on div at bounding box center [1447, 192] width 41 height 50
click at [1434, 196] on icon "Add Comment" at bounding box center [1439, 192] width 11 height 11
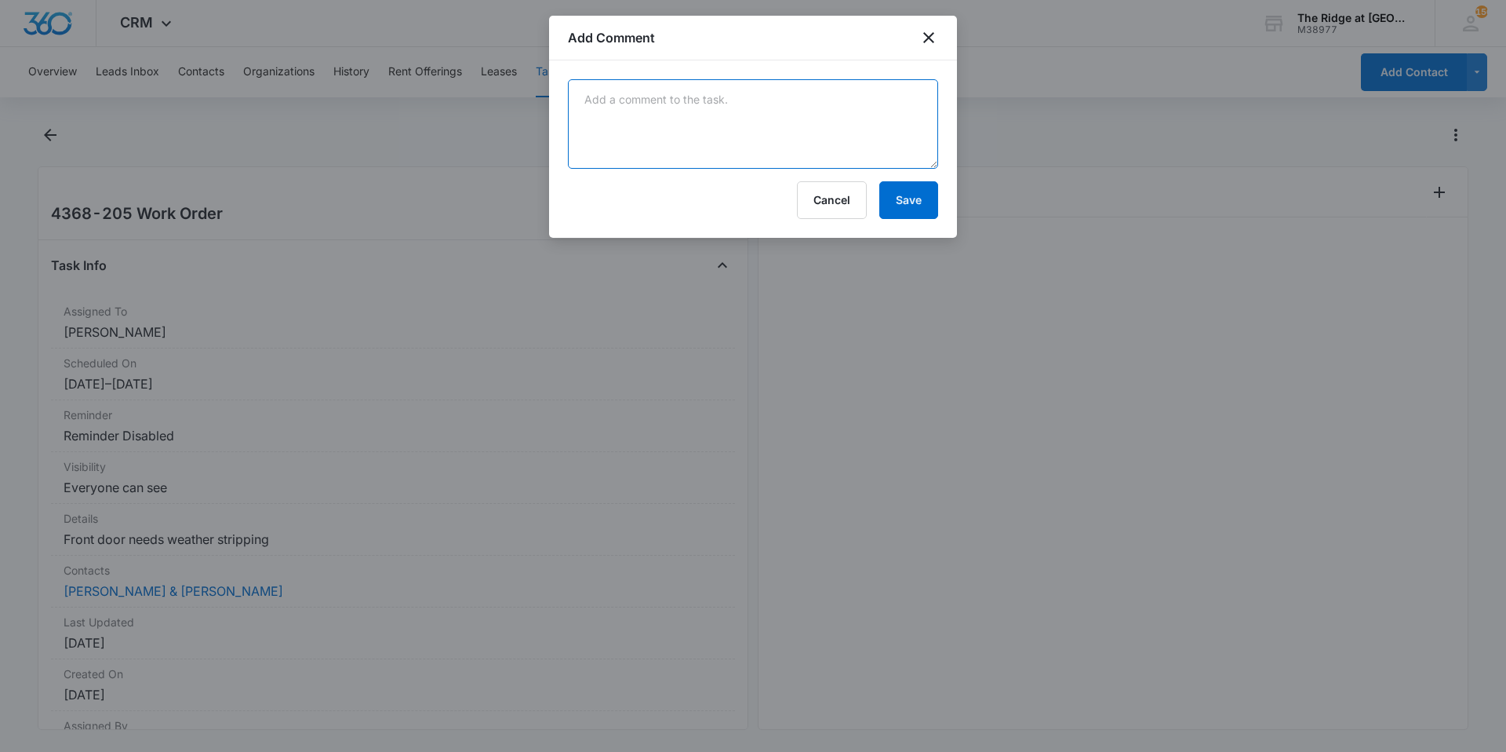
click at [858, 114] on textarea at bounding box center [753, 123] width 370 height 89
type textarea "replaced door sweep"
click at [928, 190] on button "Save" at bounding box center [908, 200] width 59 height 38
